Goal: Transaction & Acquisition: Purchase product/service

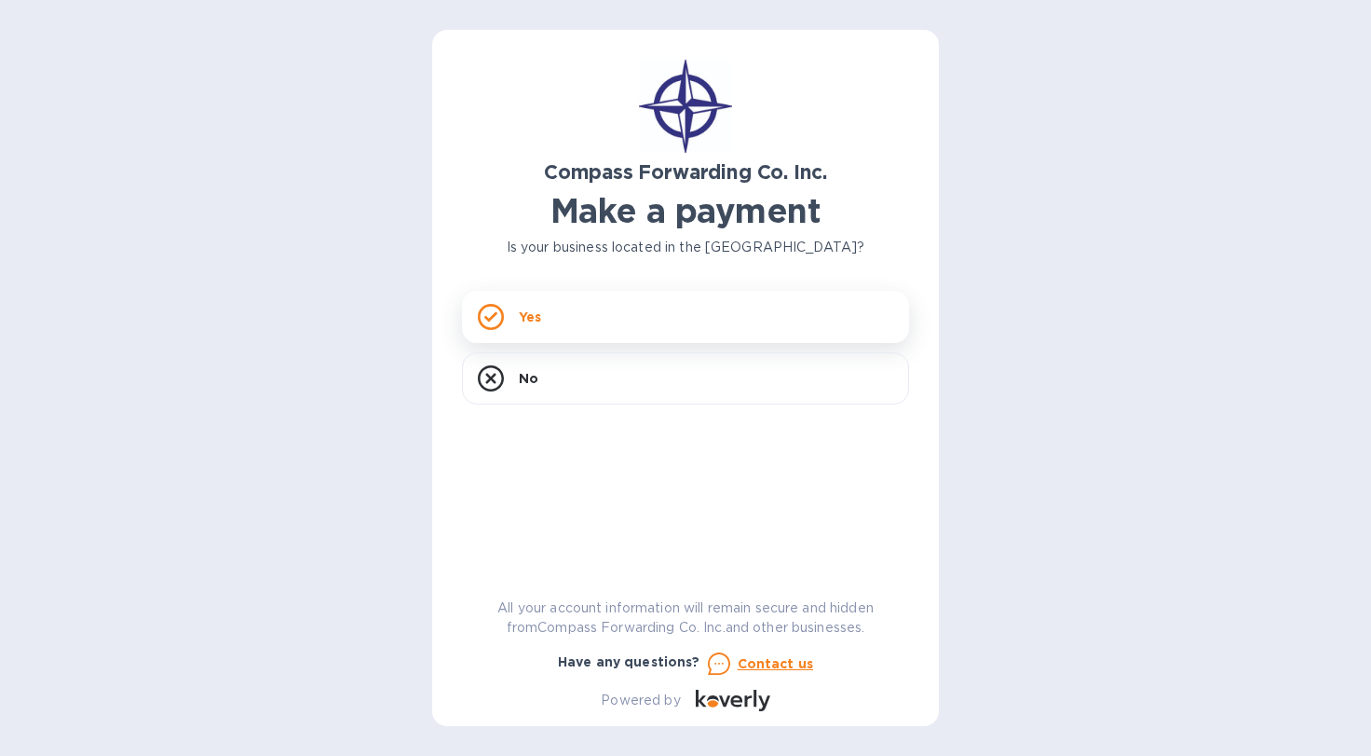
click at [538, 310] on p "Yes" at bounding box center [530, 316] width 22 height 19
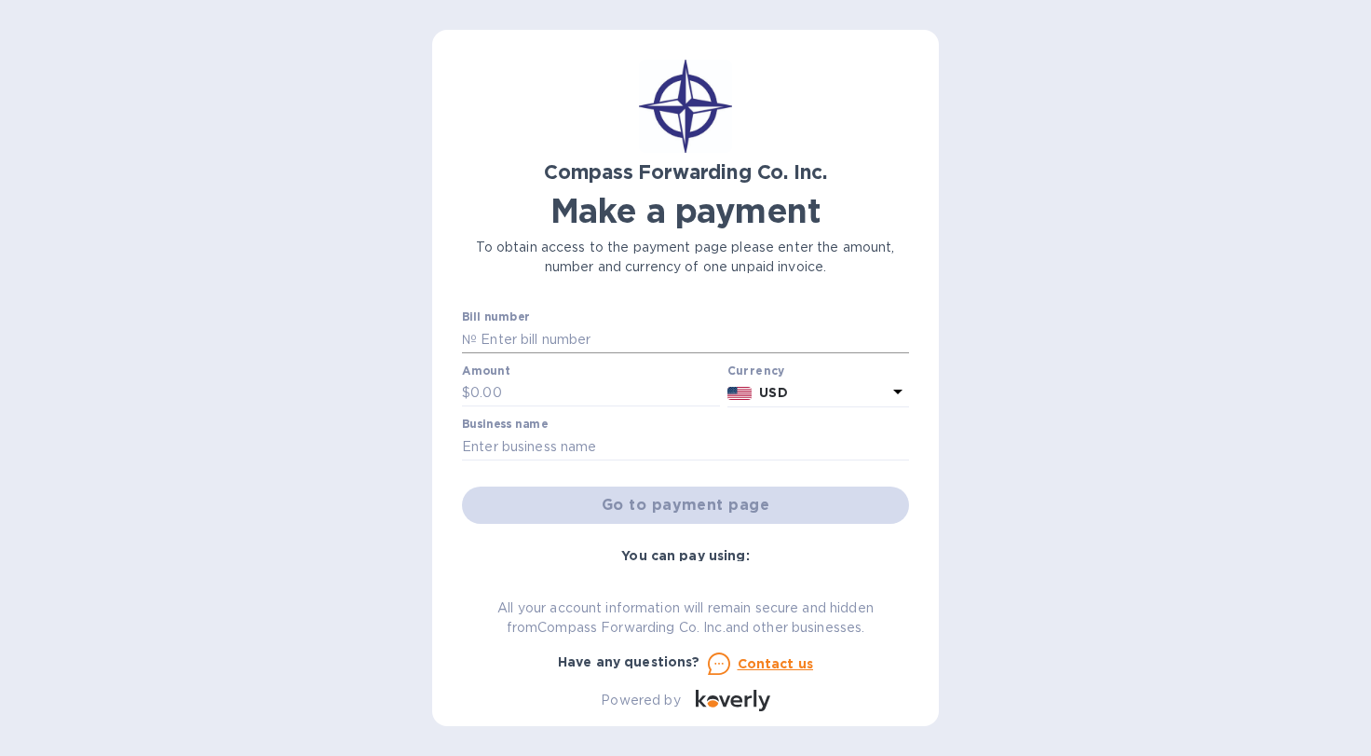
click at [540, 330] on input "text" at bounding box center [693, 339] width 432 height 28
click at [526, 339] on input "text" at bounding box center [693, 339] width 432 height 28
type input "29760396221"
type input "85"
type input "BDP INTERNATIONAL"
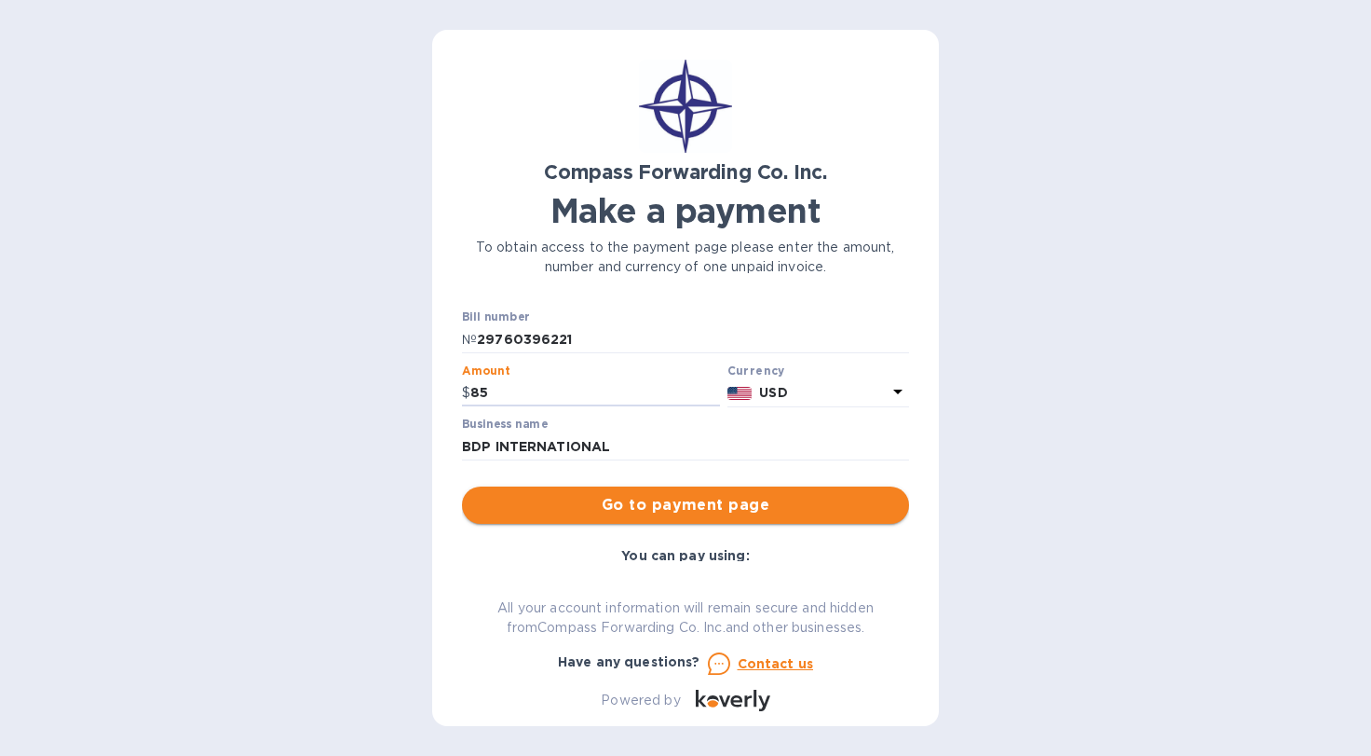
click at [579, 504] on span "Go to payment page" at bounding box center [685, 505] width 417 height 22
